Goal: Task Accomplishment & Management: Manage account settings

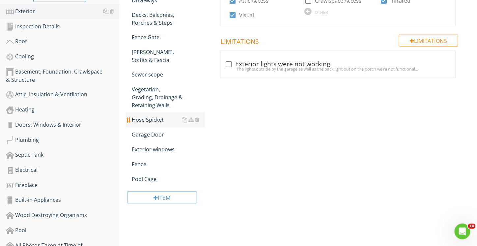
scroll to position [198, 0]
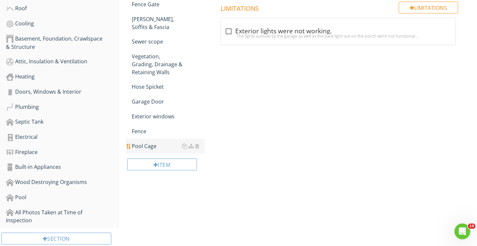
click at [156, 142] on div "Pool Cage" at bounding box center [168, 146] width 73 height 8
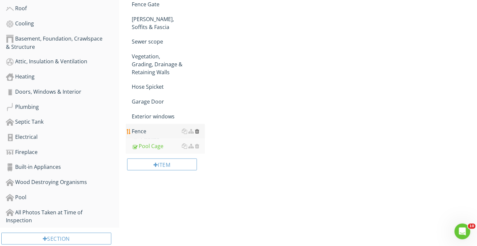
click at [198, 129] on div at bounding box center [197, 131] width 4 height 5
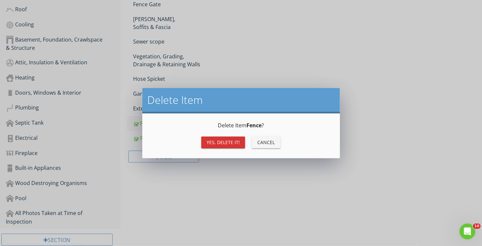
click at [227, 142] on div "Yes, Delete it!" at bounding box center [223, 142] width 33 height 7
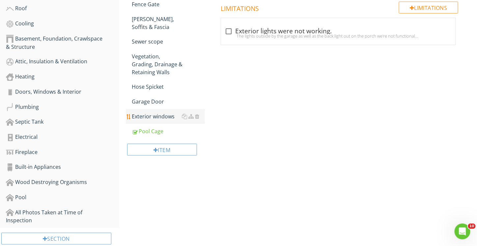
click at [165, 112] on div "Exterior windows" at bounding box center [168, 116] width 73 height 8
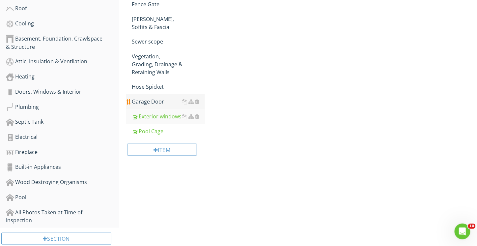
click at [154, 98] on div "Garage Door" at bounding box center [168, 102] width 73 height 8
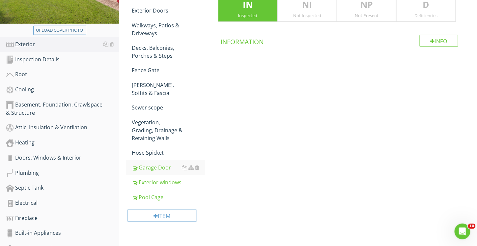
scroll to position [132, 0]
click at [149, 149] on div "Hose Spicket" at bounding box center [168, 153] width 73 height 8
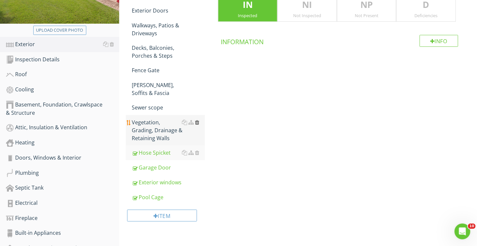
click at [197, 123] on div at bounding box center [197, 122] width 4 height 5
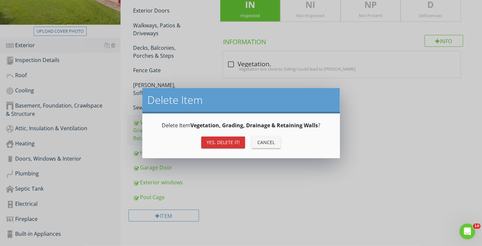
click at [223, 139] on div "Yes, Delete it!" at bounding box center [223, 142] width 33 height 7
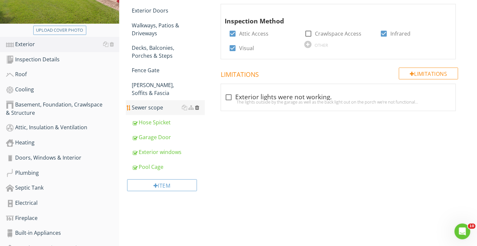
click at [196, 107] on div at bounding box center [197, 107] width 4 height 5
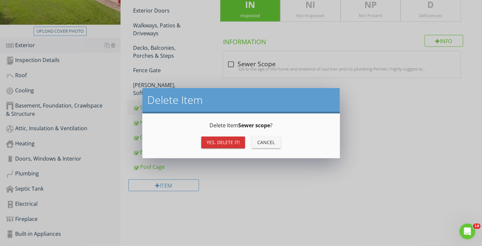
click at [217, 145] on div "Yes, Delete it!" at bounding box center [223, 142] width 33 height 7
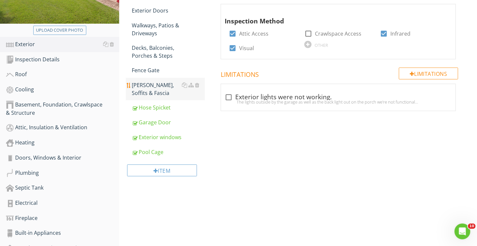
click at [157, 89] on div "Eaves, Soffits & Fascia" at bounding box center [168, 89] width 73 height 16
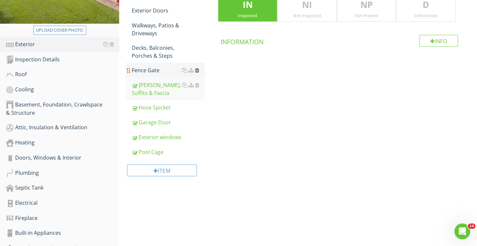
click at [195, 70] on div at bounding box center [197, 70] width 4 height 5
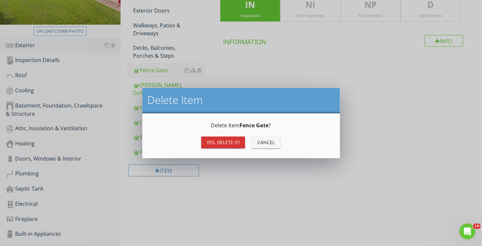
click at [225, 141] on div "Yes, Delete it!" at bounding box center [223, 142] width 33 height 7
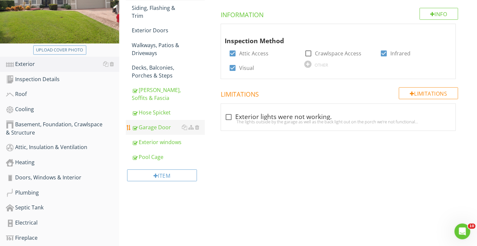
scroll to position [99, 0]
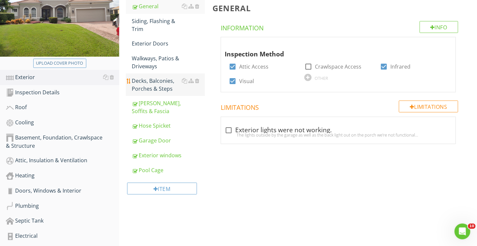
click at [165, 88] on div "Decks, Balconies, Porches & Steps" at bounding box center [168, 85] width 73 height 16
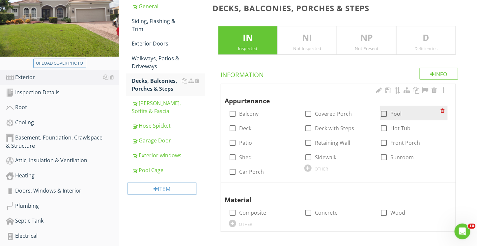
click at [384, 112] on div at bounding box center [384, 113] width 11 height 11
checkbox input "true"
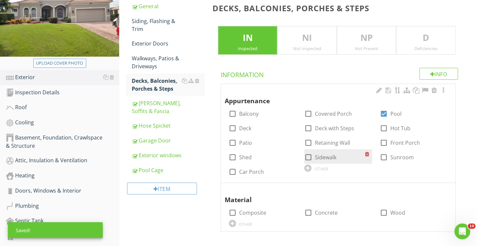
scroll to position [132, 0]
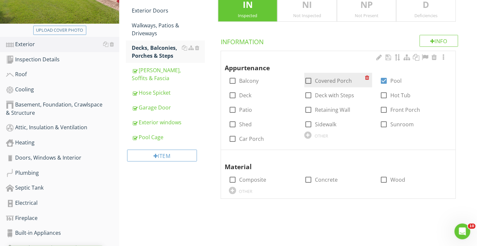
click at [308, 79] on div at bounding box center [308, 80] width 11 height 11
checkbox input "true"
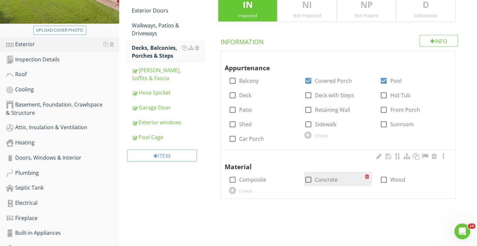
click at [308, 180] on div at bounding box center [308, 179] width 11 height 11
checkbox input "true"
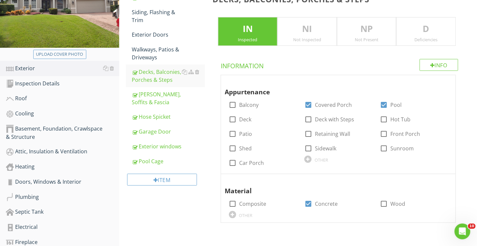
scroll to position [99, 0]
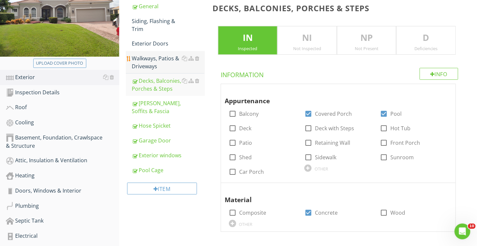
click at [158, 58] on div "Walkways, Patios & Driveways" at bounding box center [168, 62] width 73 height 16
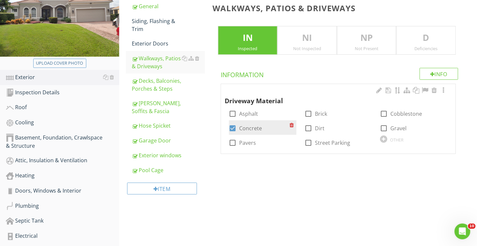
click at [234, 130] on div at bounding box center [232, 128] width 11 height 11
checkbox input "false"
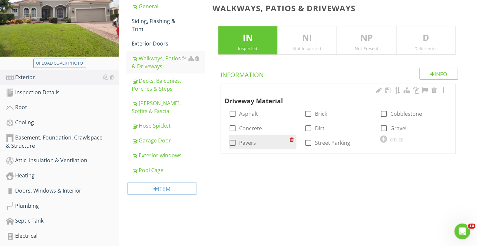
click at [234, 145] on div at bounding box center [232, 142] width 11 height 11
checkbox input "true"
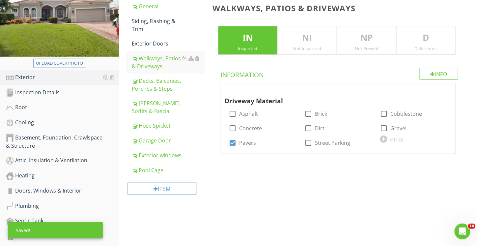
click at [422, 46] on div "Deficiencies" at bounding box center [426, 48] width 59 height 5
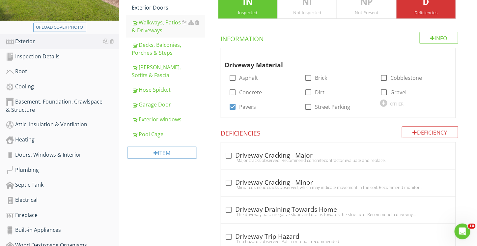
scroll to position [139, 0]
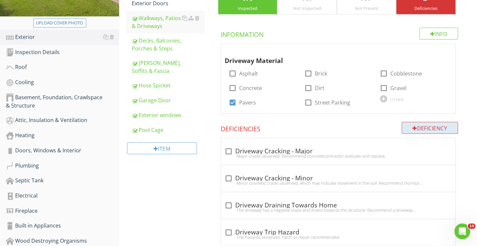
click at [418, 128] on div "Deficiency" at bounding box center [430, 128] width 57 height 12
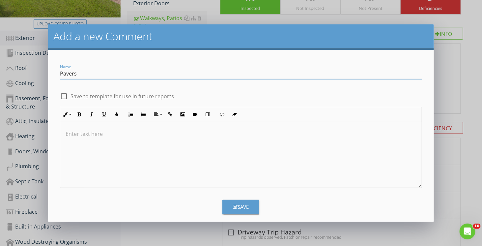
type input "Pavers"
click at [85, 140] on div at bounding box center [240, 155] width 361 height 66
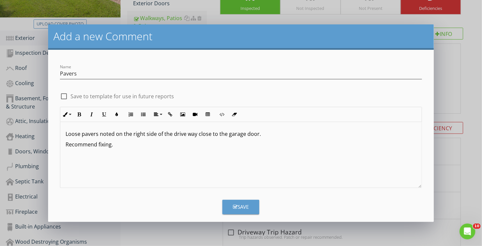
click at [238, 209] on div "Save" at bounding box center [241, 207] width 16 height 8
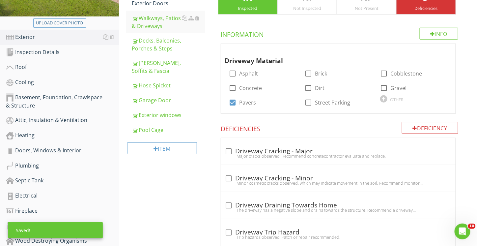
scroll to position [561, 0]
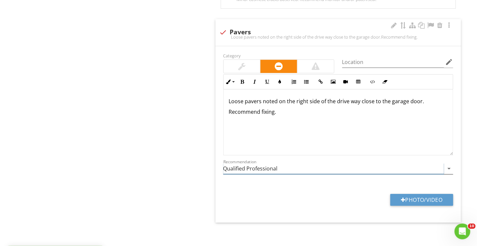
click at [276, 165] on input "Qualified Professional" at bounding box center [333, 168] width 221 height 11
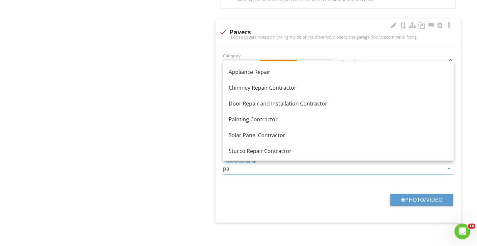
type input "p"
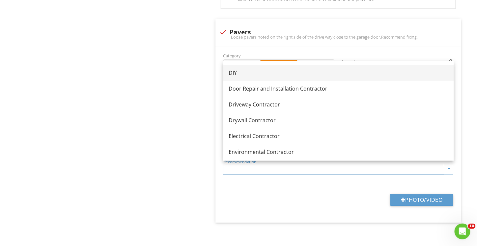
scroll to position [198, 0]
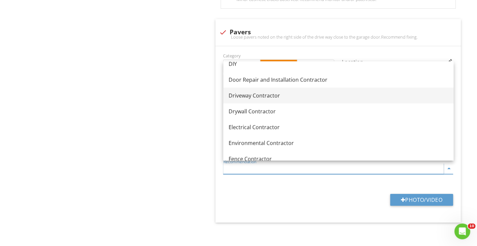
click at [252, 97] on div "Driveway Contractor" at bounding box center [339, 96] width 220 height 8
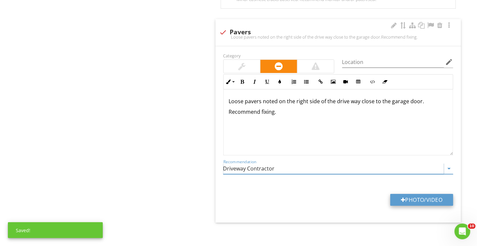
type input "Driveway Contractor"
click at [417, 199] on button "Photo/Video" at bounding box center [421, 200] width 63 height 12
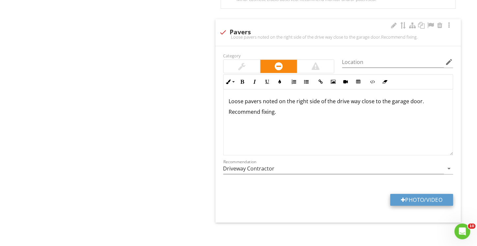
type input "C:\fakepath\P8270105.JPG"
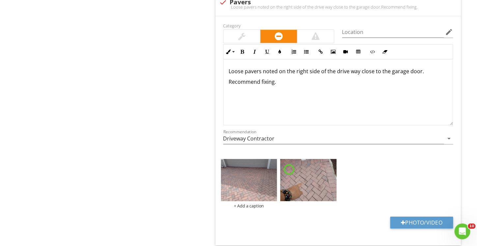
scroll to position [613, 0]
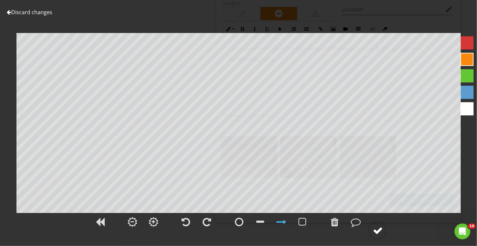
click at [380, 236] on circle at bounding box center [377, 230] width 17 height 17
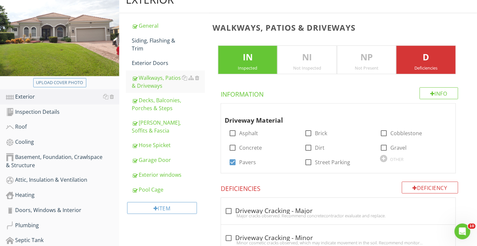
scroll to position [53, 0]
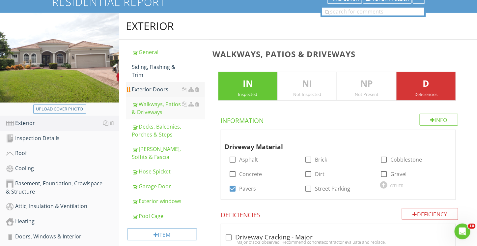
click at [163, 92] on div "Exterior Doors" at bounding box center [168, 89] width 73 height 8
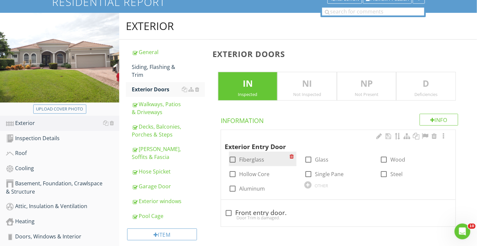
click at [232, 160] on div at bounding box center [232, 159] width 11 height 11
checkbox input "true"
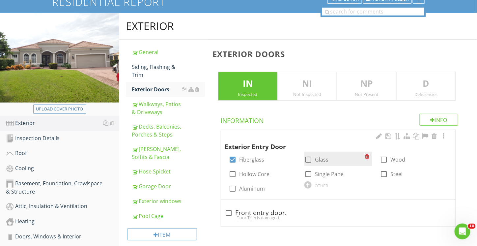
click at [308, 159] on div at bounding box center [308, 159] width 11 height 11
checkbox input "true"
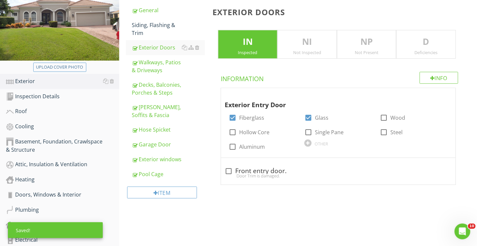
scroll to position [119, 0]
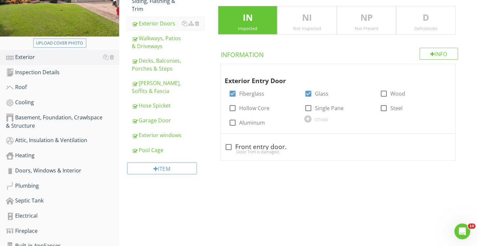
click at [431, 26] on div "Deficiencies" at bounding box center [426, 28] width 59 height 5
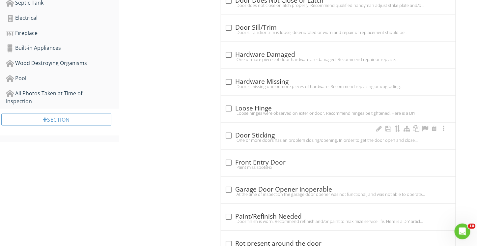
scroll to position [383, 0]
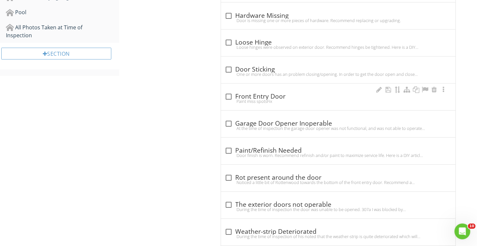
click at [260, 99] on div "Paint miss spotsFix" at bounding box center [338, 101] width 227 height 5
checkbox input "true"
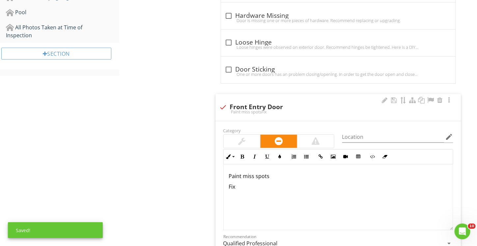
click at [273, 177] on p "Paint miss spots" at bounding box center [338, 176] width 219 height 8
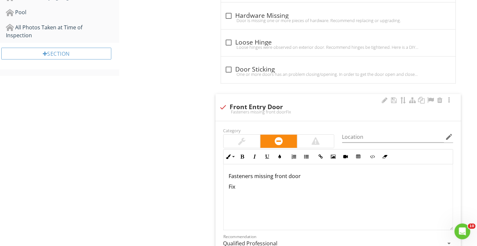
scroll to position [481, 0]
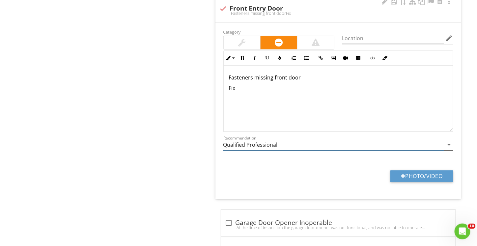
click at [246, 140] on input "Qualified Professional" at bounding box center [333, 144] width 221 height 11
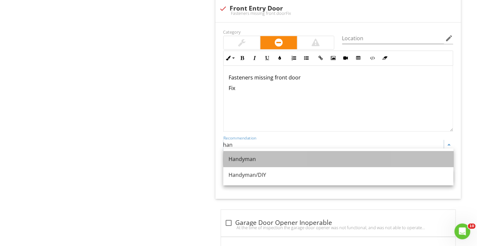
click at [246, 157] on div "Handyman" at bounding box center [339, 159] width 220 height 8
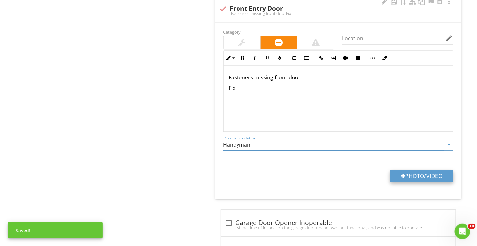
type input "Handyman"
click at [415, 174] on button "Photo/Video" at bounding box center [421, 176] width 63 height 12
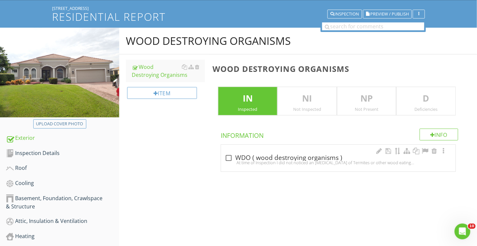
click at [299, 164] on div "check_box_outline_blank WDO ( wood destroying organisms ) At time of Inspection…" at bounding box center [338, 160] width 227 height 14
checkbox input "true"
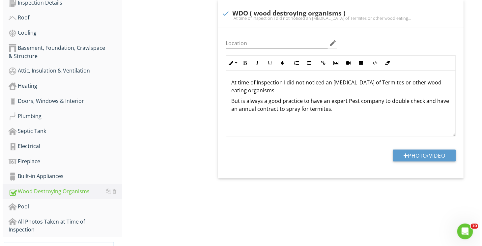
scroll to position [214, 0]
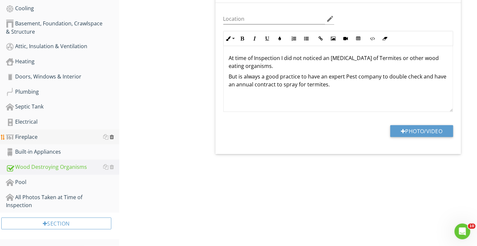
click at [111, 137] on div at bounding box center [112, 136] width 4 height 5
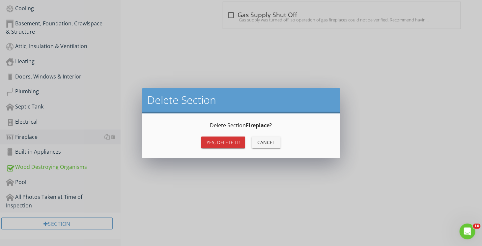
click at [224, 143] on div "Yes, Delete it!" at bounding box center [223, 142] width 33 height 7
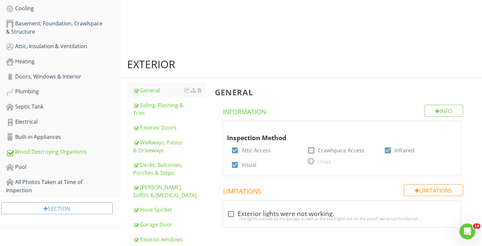
scroll to position [199, 0]
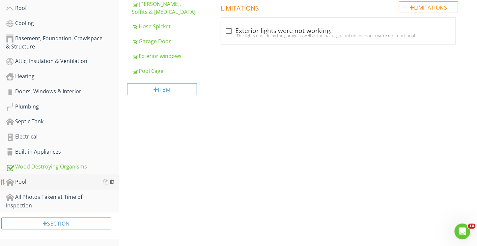
click at [112, 183] on div at bounding box center [112, 181] width 4 height 5
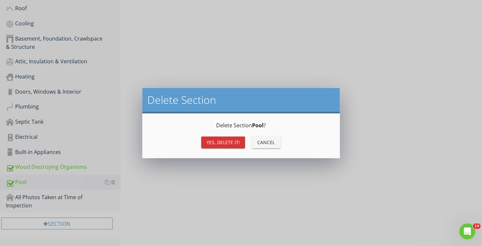
click at [218, 142] on div "Yes, Delete it!" at bounding box center [223, 142] width 33 height 7
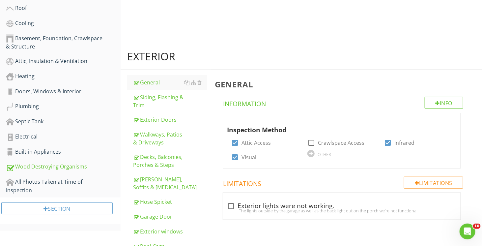
scroll to position [184, 0]
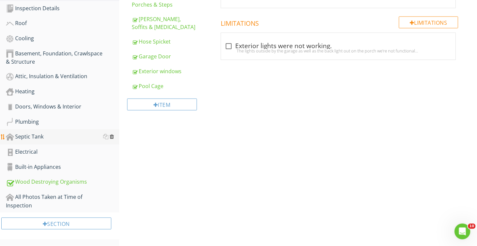
click at [112, 136] on div at bounding box center [112, 136] width 4 height 5
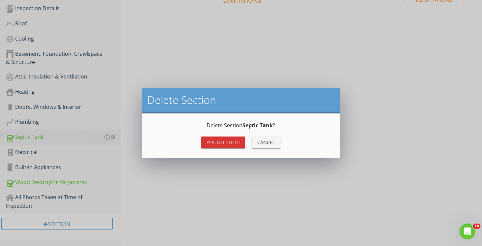
click at [222, 145] on button "Yes, Delete it!" at bounding box center [223, 142] width 44 height 12
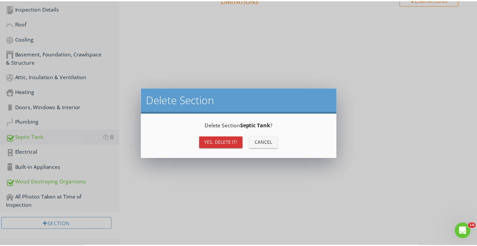
scroll to position [169, 0]
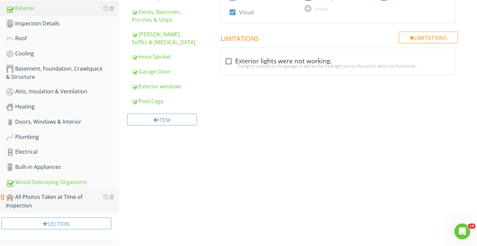
click at [35, 204] on div "All Photos Taken at Time of Inspection" at bounding box center [62, 201] width 113 height 16
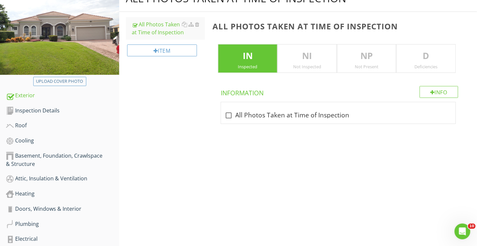
scroll to position [70, 0]
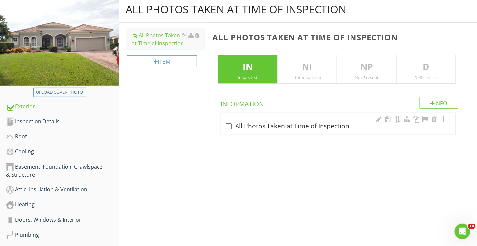
click at [276, 128] on div "check_box_outline_blank All Photos Taken at Time of Inspection" at bounding box center [338, 126] width 227 height 8
checkbox input "true"
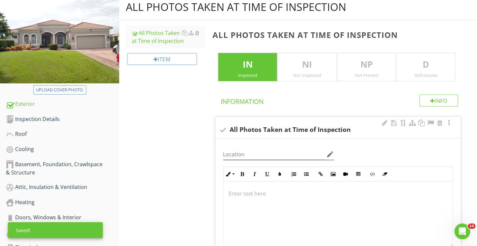
scroll to position [169, 0]
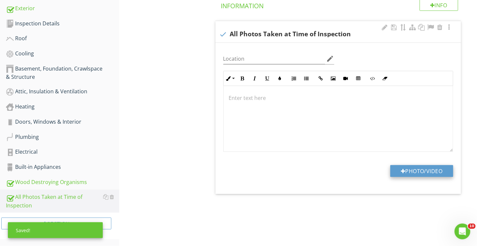
click at [422, 172] on button "Photo/Video" at bounding box center [421, 171] width 63 height 12
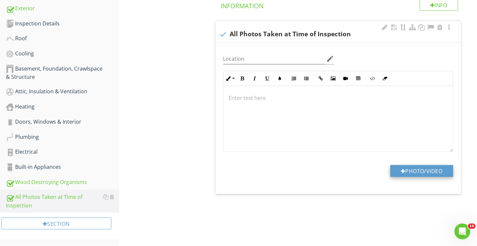
type input "C:\fakepath\2025-08-27 19_29_54-Municipalities permit sites - File Explorer.png"
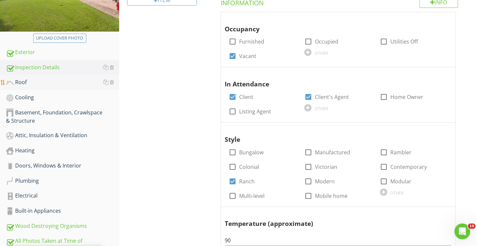
click at [22, 82] on div "Roof" at bounding box center [62, 82] width 113 height 9
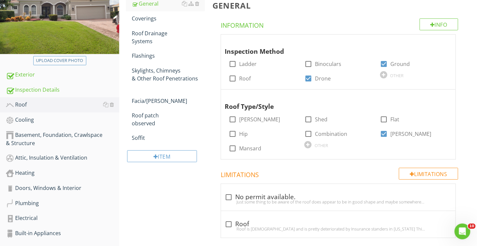
scroll to position [70, 0]
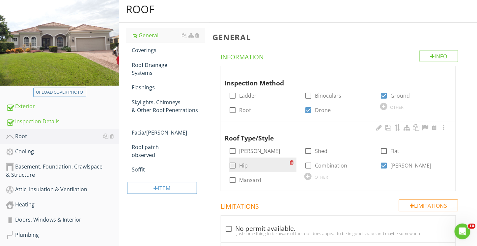
click at [234, 168] on div at bounding box center [232, 165] width 11 height 11
checkbox input "true"
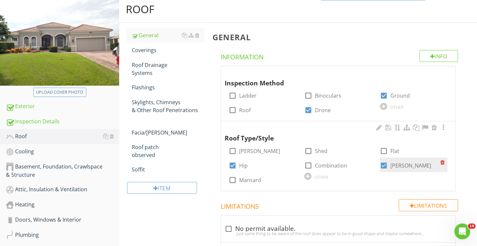
click at [386, 169] on div at bounding box center [384, 165] width 11 height 11
checkbox input "false"
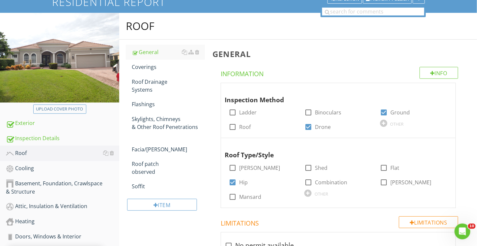
scroll to position [37, 0]
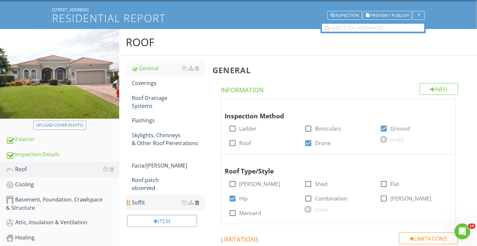
click at [197, 200] on div at bounding box center [197, 202] width 4 height 5
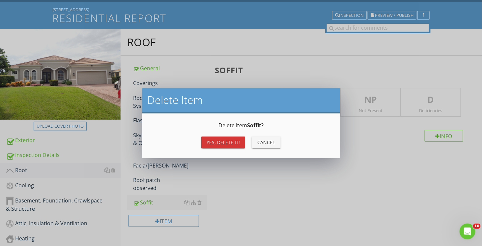
click at [220, 149] on div "Yes, Delete it! Cancel" at bounding box center [241, 142] width 182 height 16
click at [222, 144] on div "Yes, Delete it!" at bounding box center [223, 142] width 33 height 7
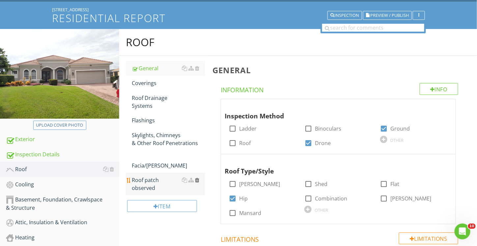
click at [197, 177] on div at bounding box center [197, 179] width 4 height 5
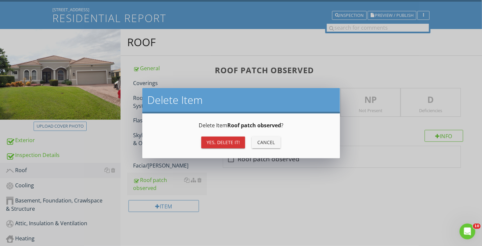
click at [221, 145] on div "Yes, Delete it!" at bounding box center [223, 142] width 33 height 7
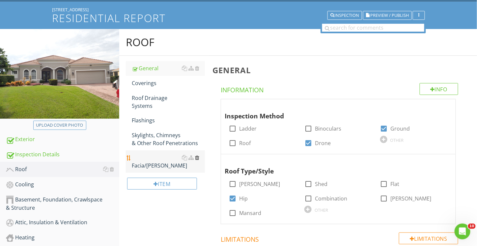
click at [197, 158] on div at bounding box center [197, 157] width 4 height 5
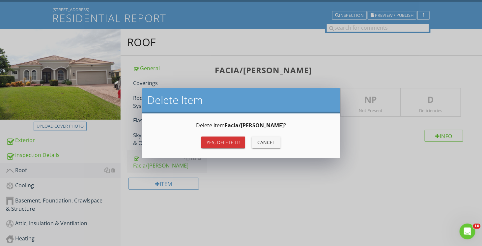
click at [230, 139] on div "Yes, Delete it!" at bounding box center [223, 142] width 33 height 7
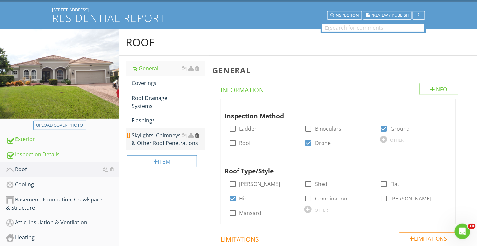
click at [197, 136] on div at bounding box center [197, 134] width 4 height 5
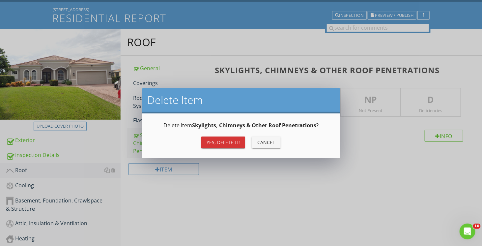
click at [224, 143] on div "Yes, Delete it!" at bounding box center [223, 142] width 33 height 7
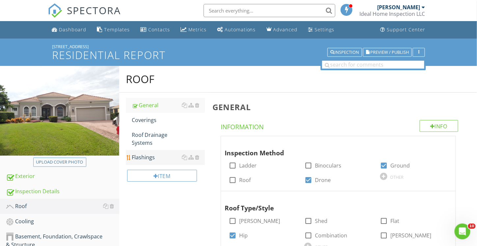
click at [156, 158] on div "Flashings" at bounding box center [168, 157] width 73 height 8
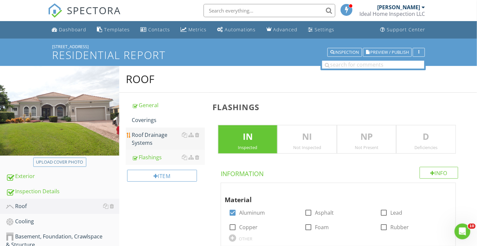
click at [148, 140] on div "Roof Drainage Systems" at bounding box center [168, 139] width 73 height 16
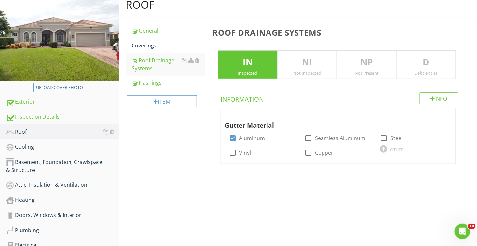
scroll to position [66, 0]
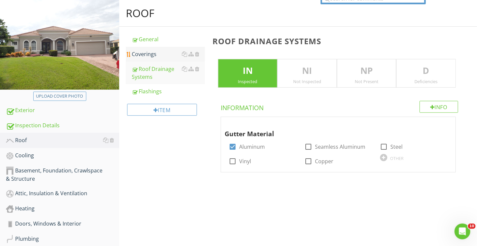
click at [151, 57] on div "Coverings" at bounding box center [168, 54] width 73 height 8
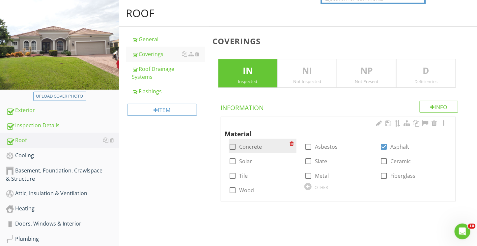
click at [230, 147] on div at bounding box center [232, 146] width 11 height 11
checkbox input "true"
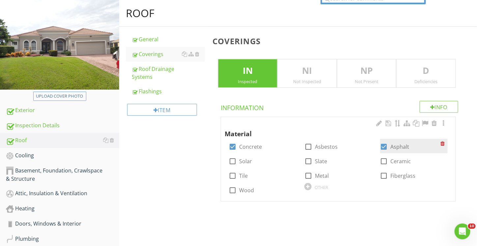
click at [386, 148] on div at bounding box center [384, 146] width 11 height 11
checkbox input "false"
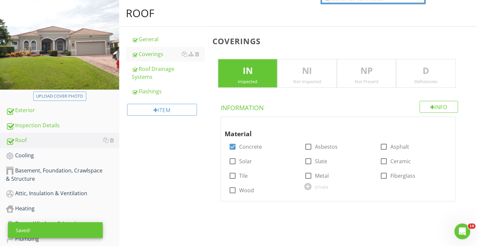
click at [434, 72] on p "D" at bounding box center [426, 70] width 59 height 13
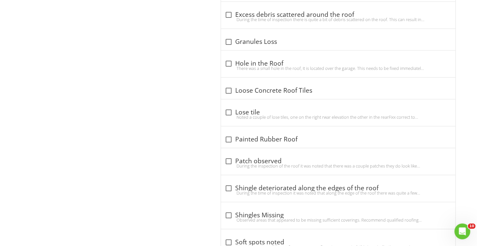
scroll to position [461, 0]
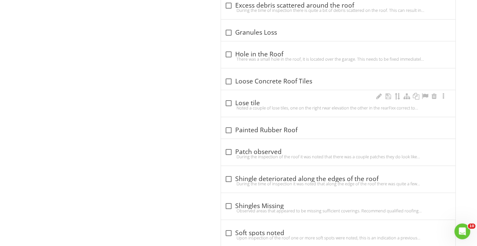
click at [269, 105] on div "Noted a couple of lose tiles, one on the right rwar elevation the other in the …" at bounding box center [338, 107] width 227 height 5
checkbox input "true"
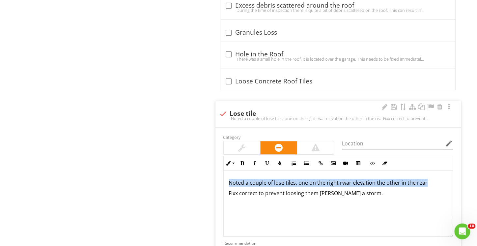
drag, startPoint x: 230, startPoint y: 180, endPoint x: 434, endPoint y: 181, distance: 204.6
click at [434, 181] on p "Noted a couple of lose tiles, one on the right rwar elevation the other in the …" at bounding box center [338, 183] width 219 height 8
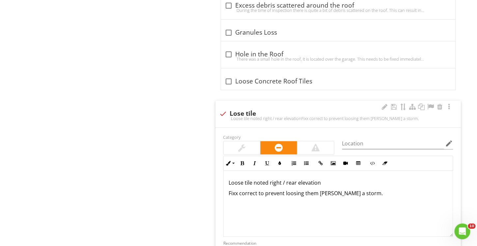
click at [240, 194] on div "Loose tile noted right / rear elevation Fixx correct to prevent loosing them du…" at bounding box center [339, 204] width 230 height 66
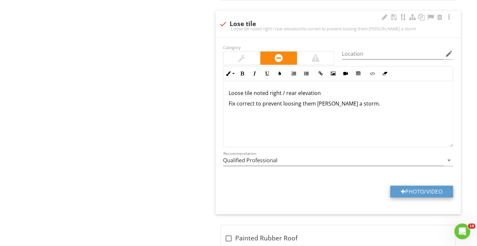
scroll to position [560, 0]
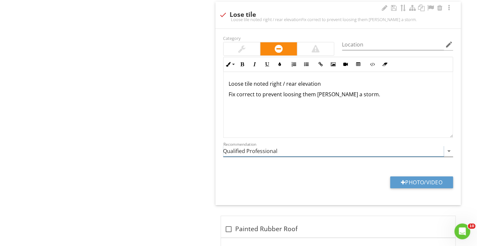
click at [266, 149] on input "Qualified Professional" at bounding box center [333, 151] width 221 height 11
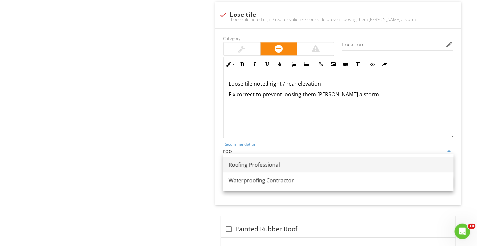
click at [261, 165] on div "Roofing Professional" at bounding box center [339, 164] width 220 height 8
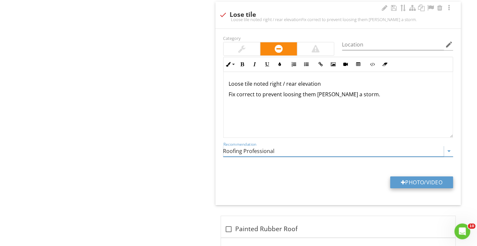
type input "Roofing Professional"
click at [417, 180] on button "Photo/Video" at bounding box center [421, 182] width 63 height 12
type input "C:\fakepath\P8270142.JPG"
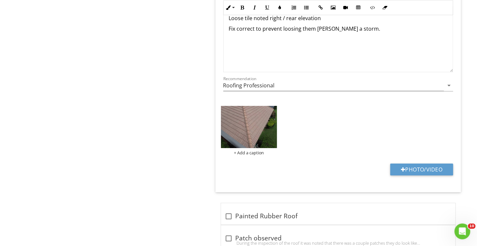
scroll to position [626, 0]
click at [241, 115] on img at bounding box center [249, 126] width 56 height 42
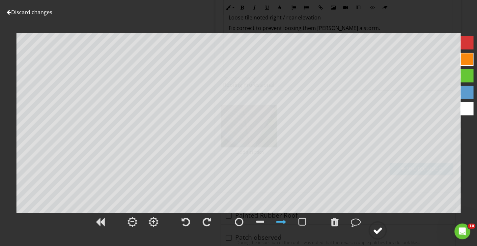
click at [378, 230] on div at bounding box center [378, 230] width 10 height 10
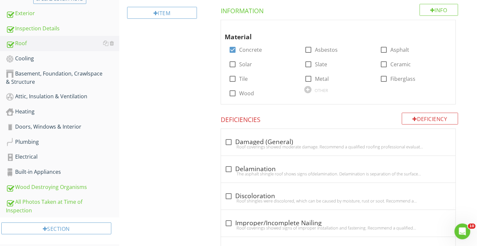
scroll to position [165, 0]
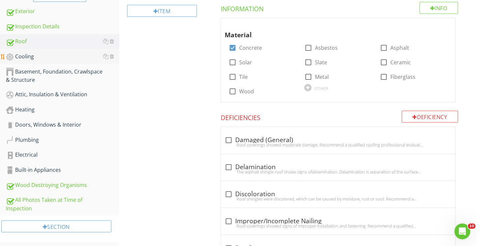
click at [28, 57] on div "Cooling" at bounding box center [62, 56] width 113 height 9
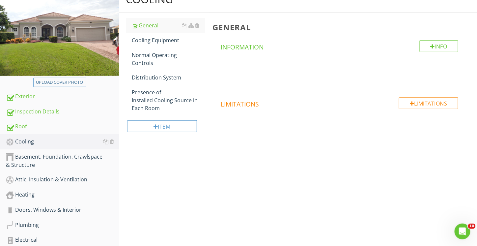
scroll to position [66, 0]
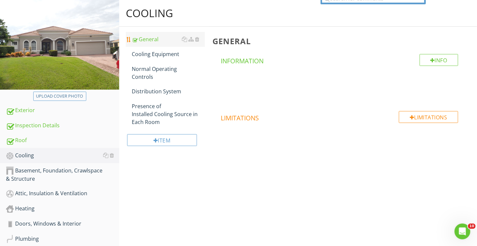
click at [150, 42] on div "General" at bounding box center [168, 39] width 73 height 8
click at [152, 57] on div "Cooling Equipment" at bounding box center [168, 54] width 73 height 8
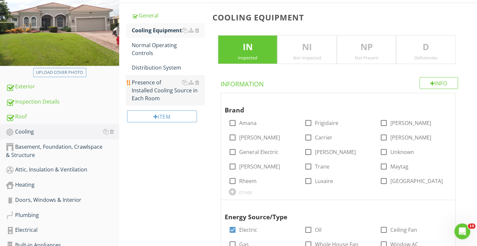
scroll to position [99, 0]
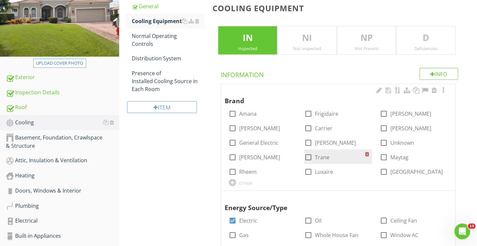
click at [307, 157] on div at bounding box center [308, 157] width 11 height 11
checkbox input "true"
click at [243, 183] on div "OTHER" at bounding box center [246, 183] width 14 height 5
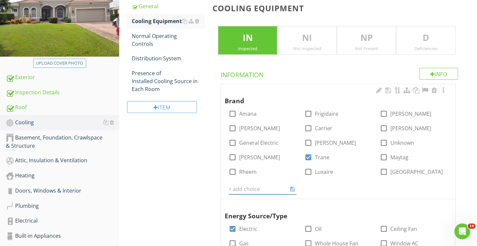
click at [334, 188] on div "Brand check_box_outline_blank Amana check_box_outline_blank Frigidaire check_bo…" at bounding box center [338, 140] width 227 height 108
click at [321, 181] on div "OTHER" at bounding box center [322, 183] width 14 height 5
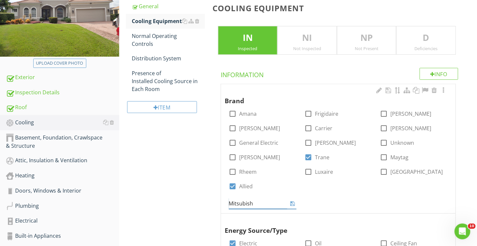
type input "Mitsubishi"
click at [338, 188] on div "Brand check_box_outline_blank Amana check_box_outline_blank Frigidaire check_bo…" at bounding box center [338, 147] width 227 height 123
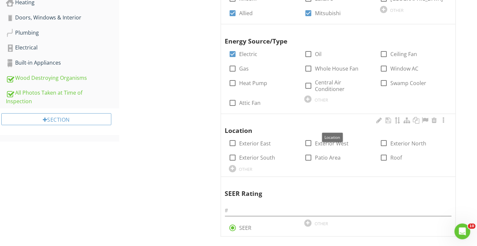
scroll to position [272, 0]
click at [248, 166] on div "OTHER" at bounding box center [246, 168] width 14 height 5
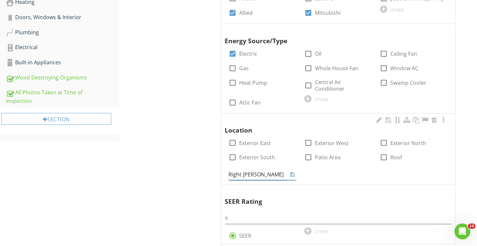
type input "Right Side"
click at [317, 176] on div "Location check_box_outline_blank Exterior East check_box_outline_blank Exterior…" at bounding box center [338, 149] width 235 height 70
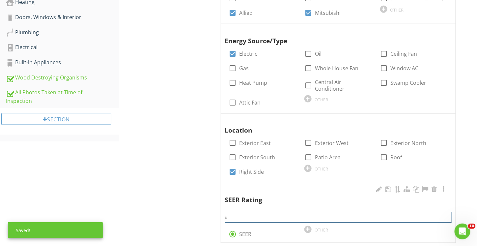
click at [251, 212] on input "text" at bounding box center [338, 217] width 227 height 11
click at [235, 212] on input "15 /14" at bounding box center [338, 217] width 227 height 11
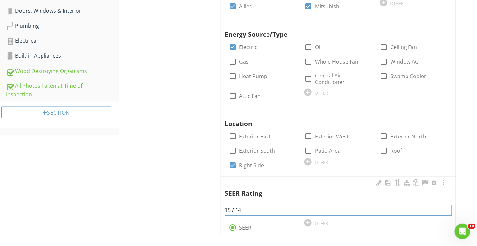
click at [248, 205] on input "15 / 14" at bounding box center [338, 210] width 227 height 11
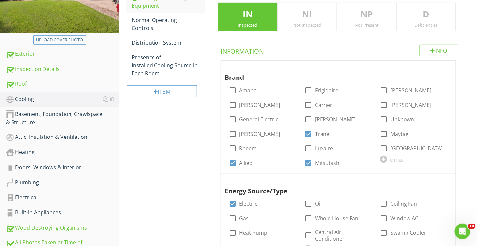
scroll to position [114, 0]
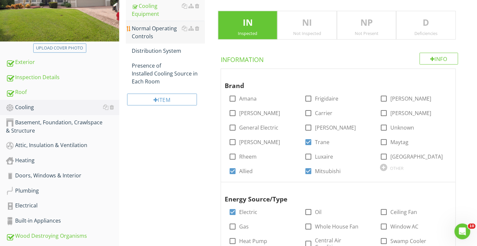
type input "15 / 14"
click at [149, 36] on div "Normal Operating Controls" at bounding box center [168, 32] width 73 height 16
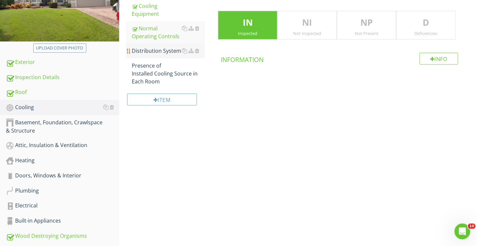
click at [150, 51] on div "Distribution System" at bounding box center [168, 51] width 73 height 8
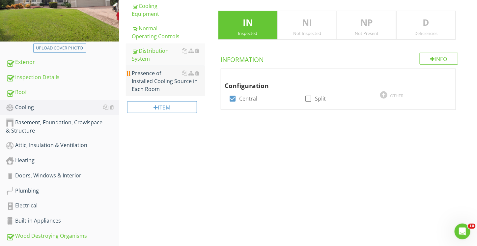
click at [155, 82] on div "Presence of Installed Cooling Source in Each Room" at bounding box center [168, 81] width 73 height 24
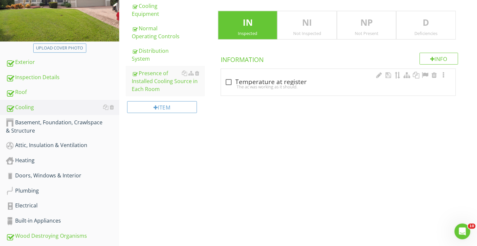
click at [282, 88] on div "The ac was working as it should." at bounding box center [338, 86] width 227 height 5
checkbox input "true"
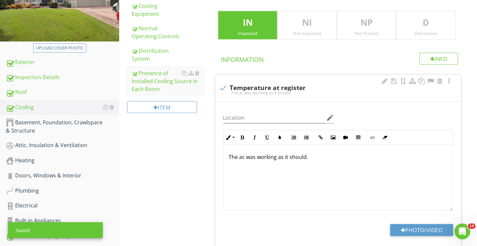
scroll to position [169, 0]
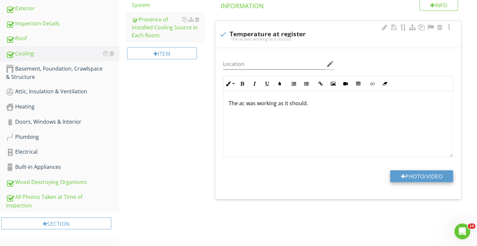
click at [419, 175] on button "Photo/Video" at bounding box center [421, 176] width 63 height 12
type input "C:\fakepath\P8270441.JPG"
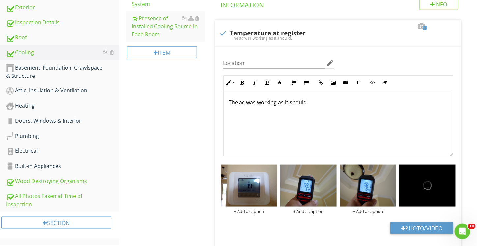
scroll to position [181, 0]
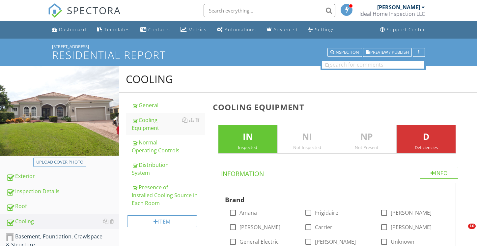
scroll to position [627, 0]
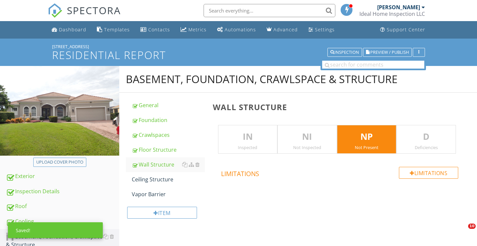
click at [153, 175] on div "Ceiling Structure" at bounding box center [168, 179] width 73 height 8
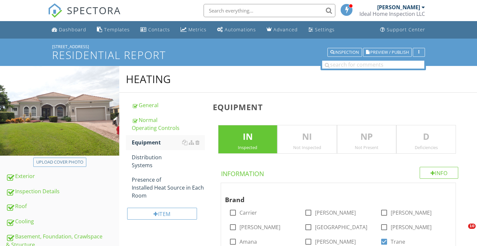
scroll to position [136, 0]
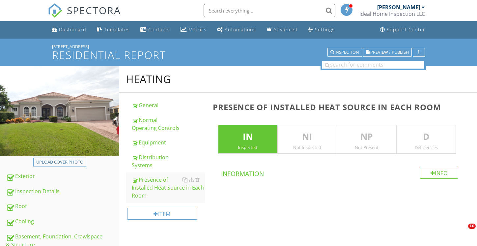
scroll to position [169, 0]
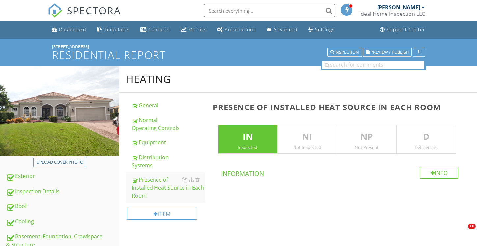
scroll to position [169, 0]
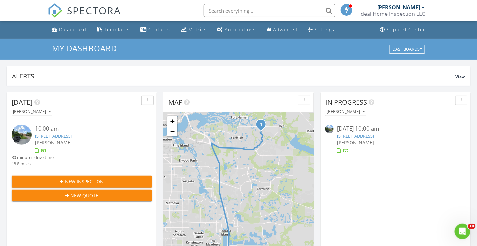
click at [424, 9] on div at bounding box center [423, 7] width 3 height 5
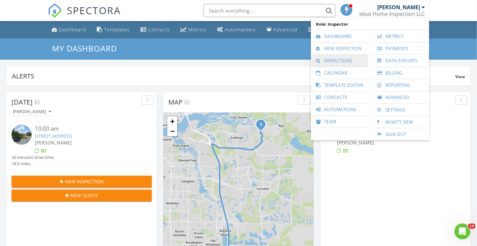
click at [341, 62] on link "Inspections" at bounding box center [339, 61] width 50 height 12
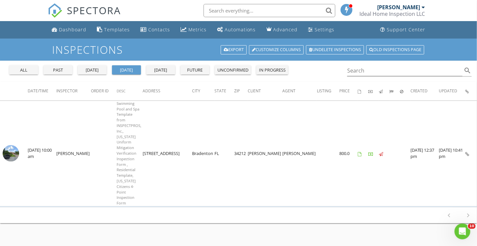
click at [28, 72] on div "all" at bounding box center [24, 70] width 24 height 7
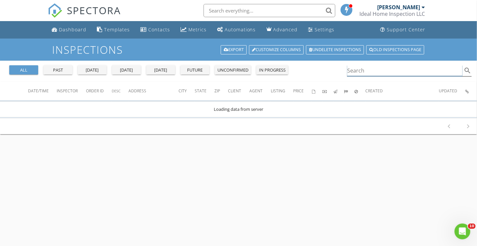
click at [369, 71] on input "Search" at bounding box center [404, 70] width 115 height 11
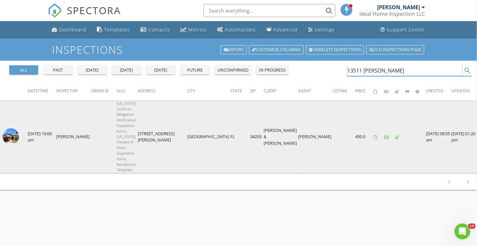
type input "13511 esposito"
click at [15, 137] on img at bounding box center [11, 136] width 16 height 16
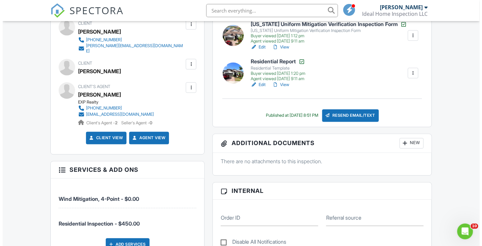
scroll to position [330, 0]
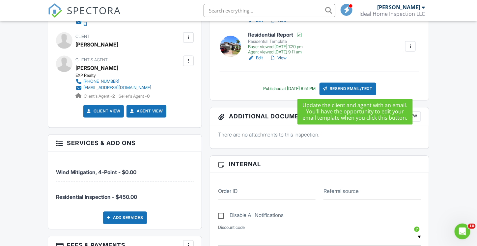
click at [357, 88] on div "Resend Email/Text" at bounding box center [348, 89] width 57 height 13
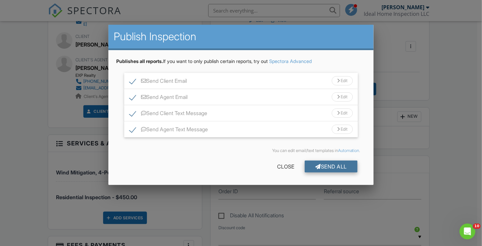
click at [325, 167] on div "Send All" at bounding box center [331, 166] width 53 height 12
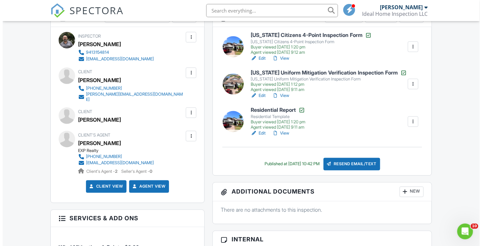
scroll to position [264, 0]
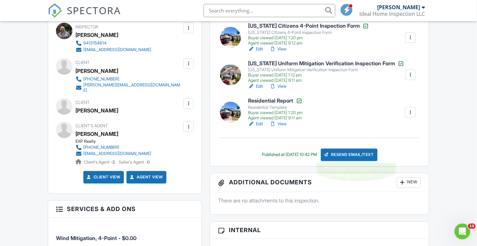
click at [346, 152] on div "Resend Email/Text" at bounding box center [349, 155] width 57 height 13
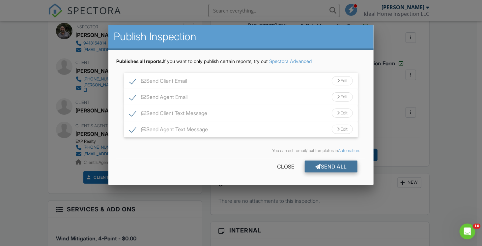
click at [317, 165] on div at bounding box center [318, 166] width 6 height 5
